Goal: Information Seeking & Learning: Learn about a topic

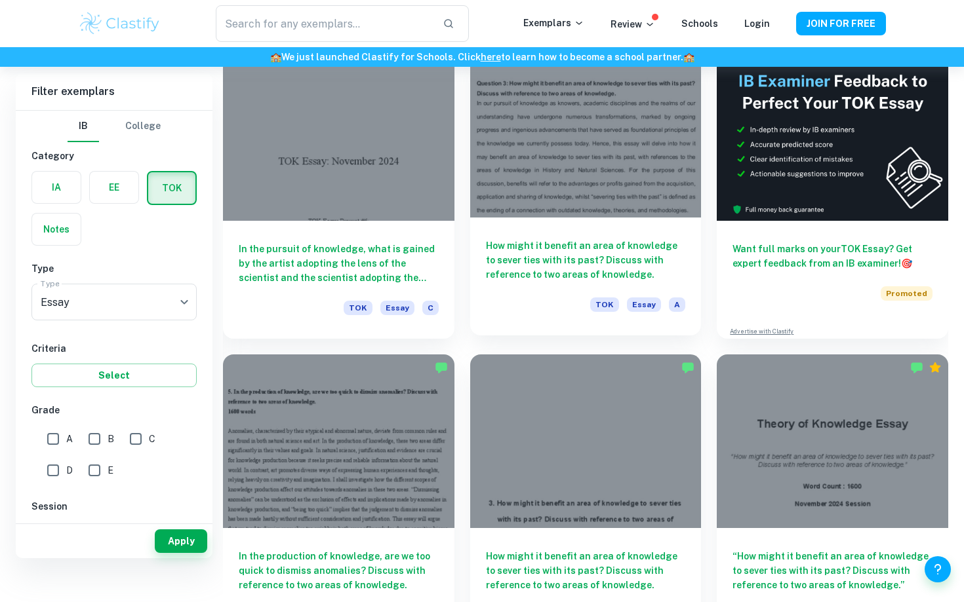
scroll to position [291, 0]
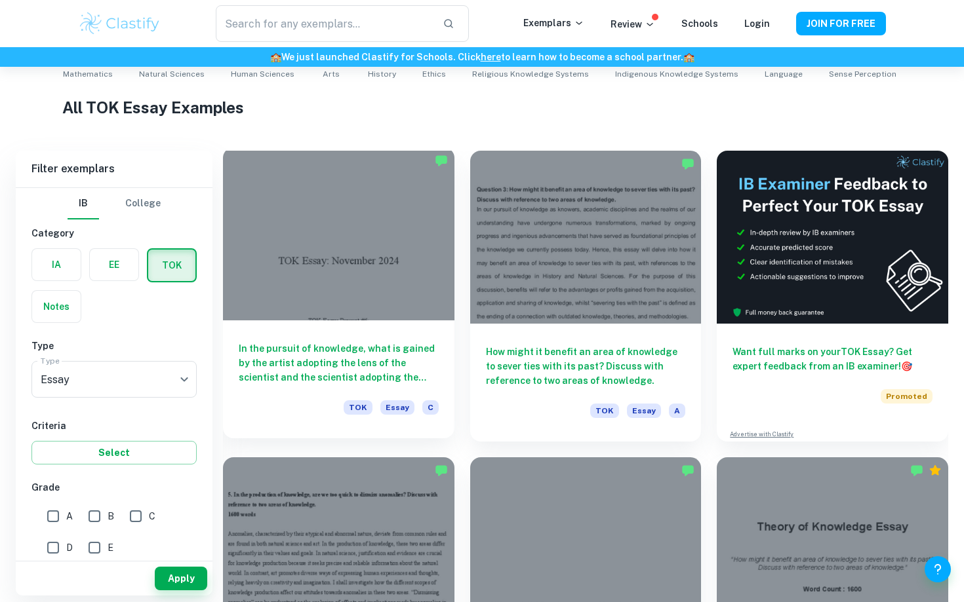
click at [318, 346] on h6 "In the pursuit of knowledge, what is gained by the artist adopting the lens of …" at bounding box center [339, 363] width 200 height 43
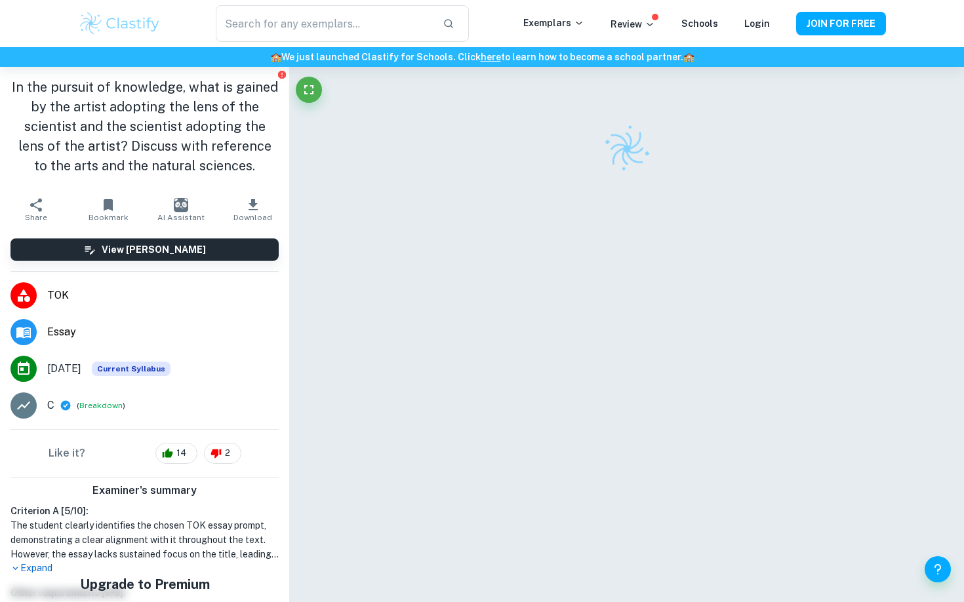
scroll to position [291, 0]
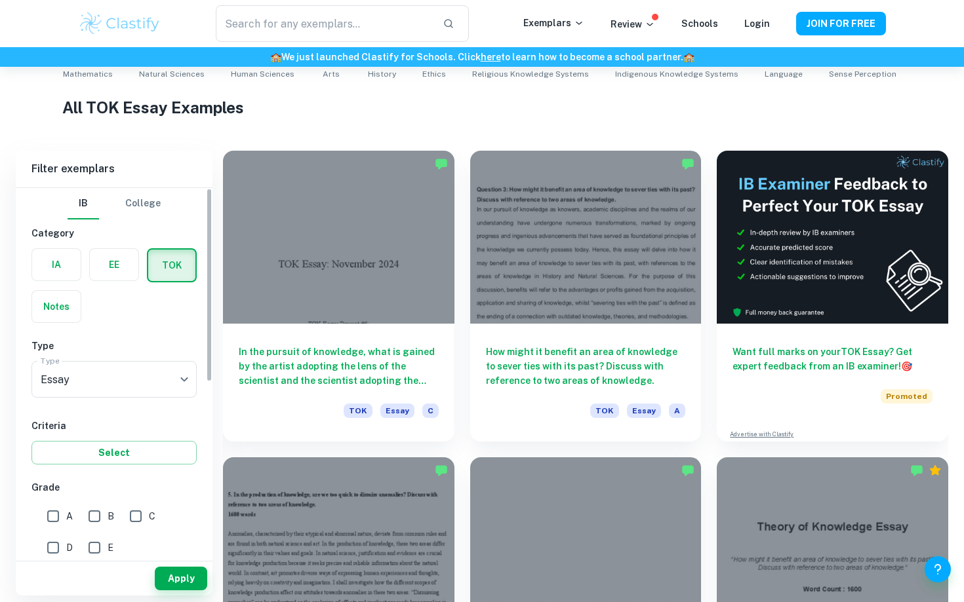
click at [58, 515] on input "A" at bounding box center [53, 516] width 26 height 26
checkbox input "true"
click at [86, 515] on input "B" at bounding box center [94, 516] width 26 height 26
checkbox input "true"
click at [174, 582] on button "Apply" at bounding box center [181, 579] width 52 height 24
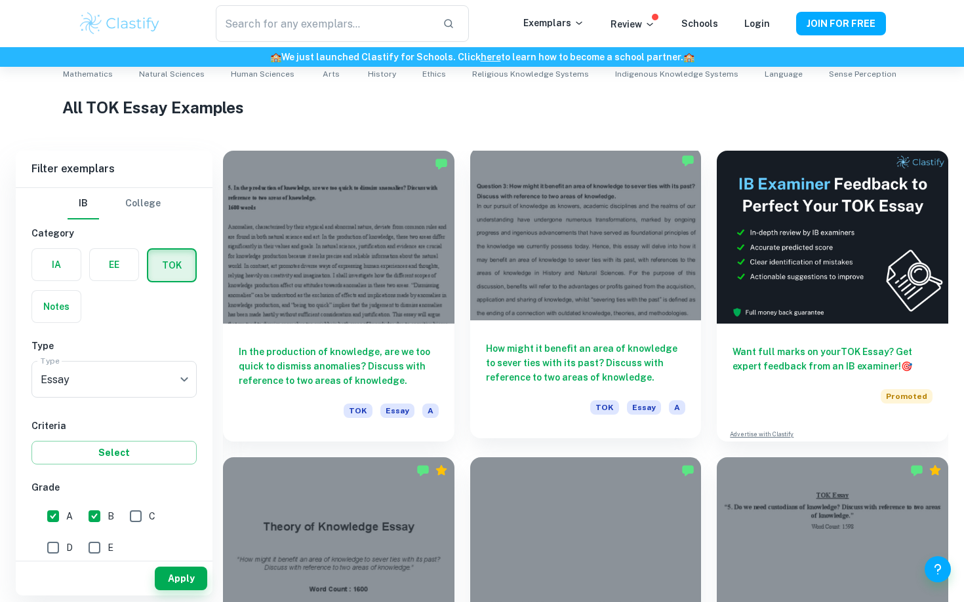
click at [563, 257] on div at bounding box center [585, 234] width 231 height 173
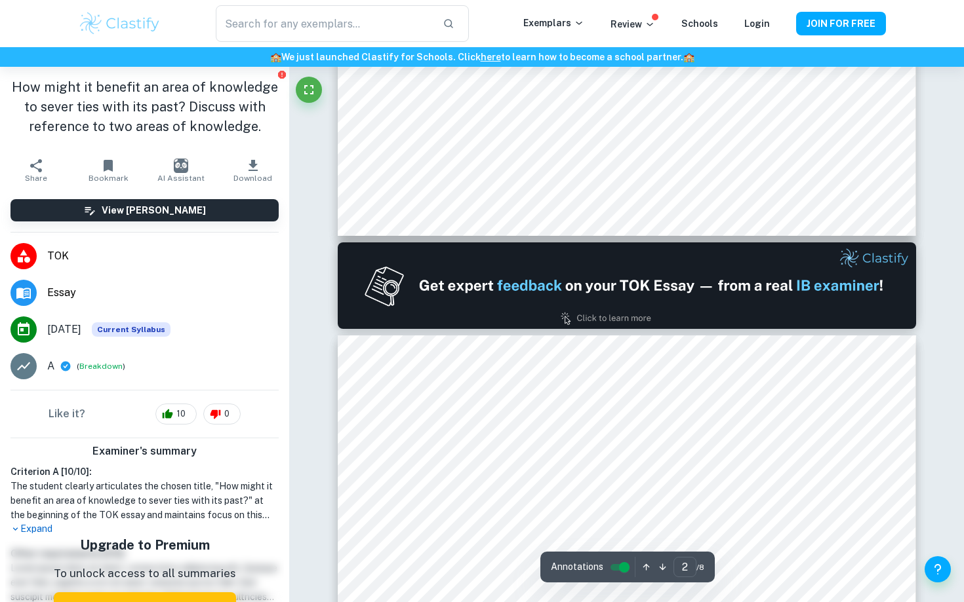
type input "1"
